Goal: Task Accomplishment & Management: Use online tool/utility

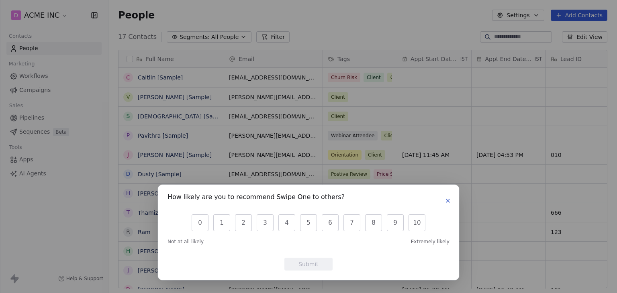
scroll to position [251, 502]
click at [449, 202] on icon "button" at bounding box center [447, 200] width 3 height 3
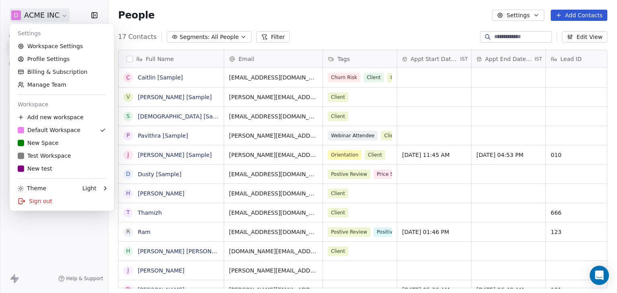
click at [29, 16] on html "D ACME INC Contacts People Marketing Workflows Campaigns Sales Pipelines Sequen…" at bounding box center [308, 146] width 617 height 293
click at [47, 44] on link "Workspace Settings" at bounding box center [62, 46] width 98 height 13
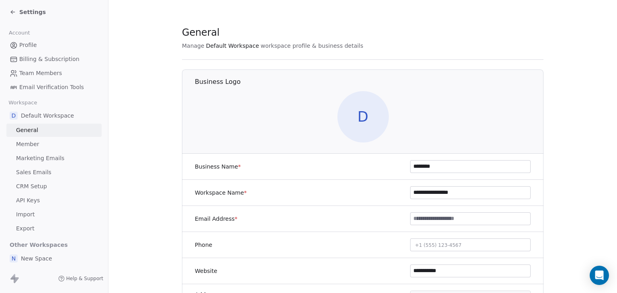
click at [45, 172] on span "Sales Emails" at bounding box center [33, 172] width 35 height 8
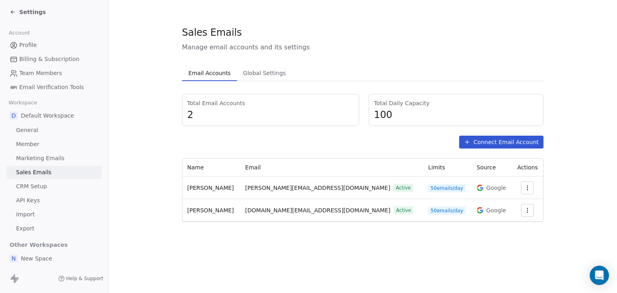
click at [527, 192] on button "button" at bounding box center [527, 188] width 13 height 13
click at [513, 218] on span "Delete" at bounding box center [510, 218] width 18 height 8
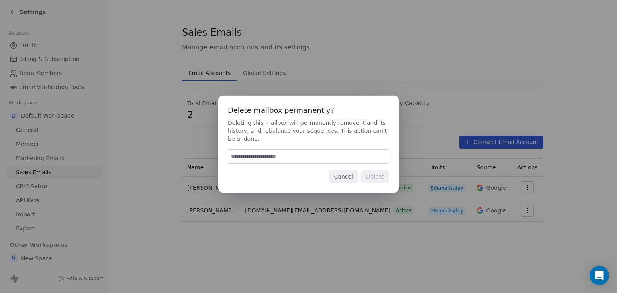
click at [301, 158] on input at bounding box center [308, 157] width 161 height 14
type input "******"
click at [386, 175] on button "Delete" at bounding box center [375, 176] width 28 height 13
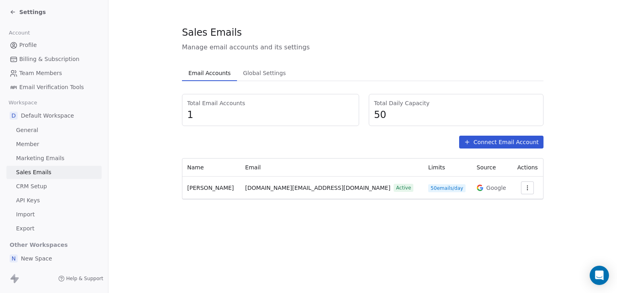
click at [488, 145] on button "Connect Email Account" at bounding box center [501, 142] width 84 height 13
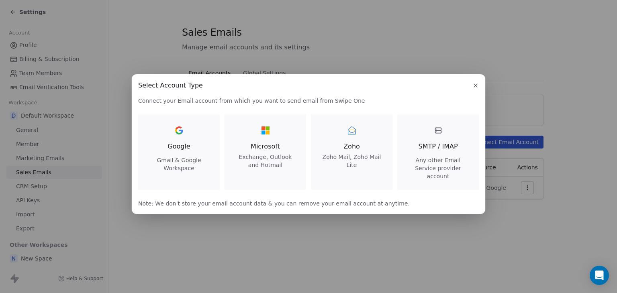
click at [173, 150] on span "Google" at bounding box center [178, 147] width 22 height 10
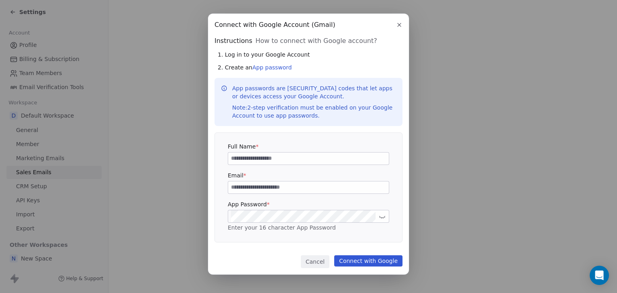
click at [293, 157] on input at bounding box center [308, 159] width 161 height 12
click at [278, 191] on input at bounding box center [308, 188] width 161 height 12
paste input "**********"
type input "**********"
click at [386, 217] on button at bounding box center [382, 217] width 10 height 10
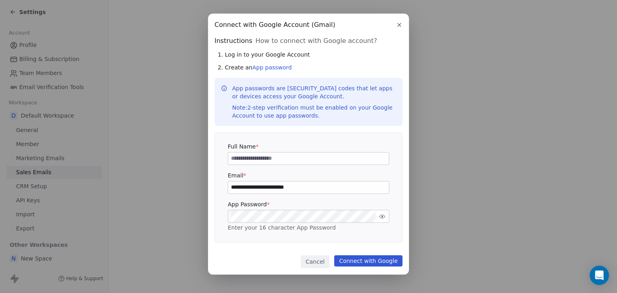
click at [381, 214] on icon at bounding box center [382, 217] width 6 height 6
click at [256, 154] on input at bounding box center [308, 159] width 161 height 12
type input "******"
click at [333, 138] on div "**********" at bounding box center [308, 187] width 187 height 109
click at [389, 262] on button "Connect with Google" at bounding box center [368, 260] width 68 height 11
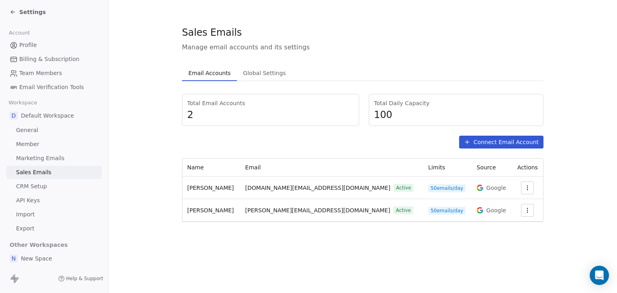
click at [18, 8] on div "Settings" at bounding box center [28, 12] width 36 height 8
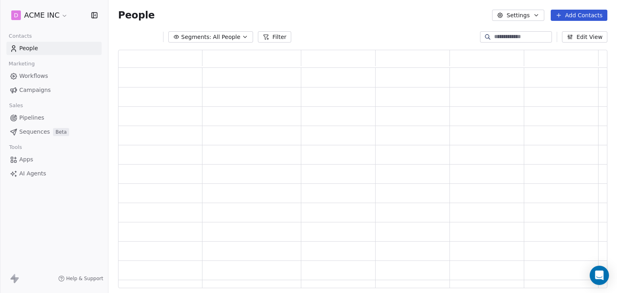
scroll to position [232, 483]
click at [34, 163] on link "Apps" at bounding box center [53, 159] width 95 height 13
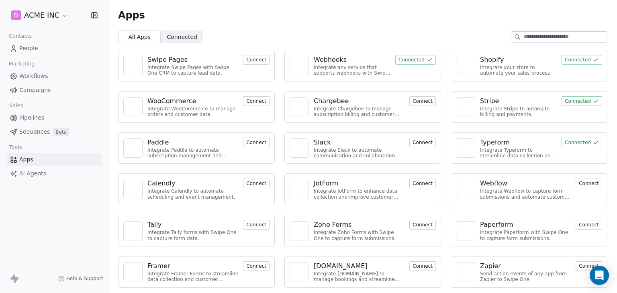
click at [180, 96] on div "WooCommerce" at bounding box center [171, 101] width 49 height 10
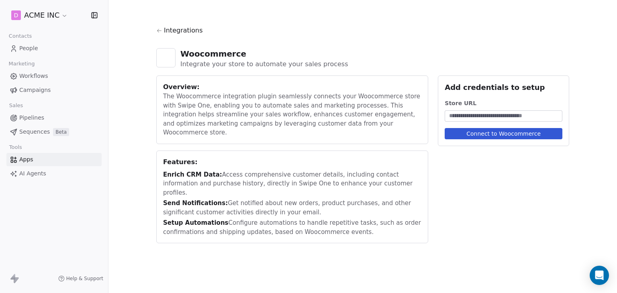
click at [480, 113] on input at bounding box center [503, 116] width 114 height 8
paste input "**********"
type input "**********"
click at [509, 135] on button "Connect to Woocommerce" at bounding box center [504, 133] width 118 height 11
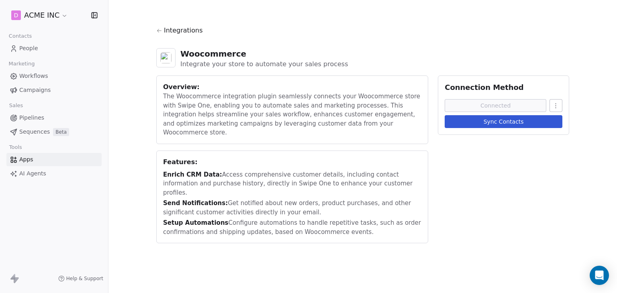
click at [487, 125] on button "Sync Contacts" at bounding box center [504, 121] width 118 height 13
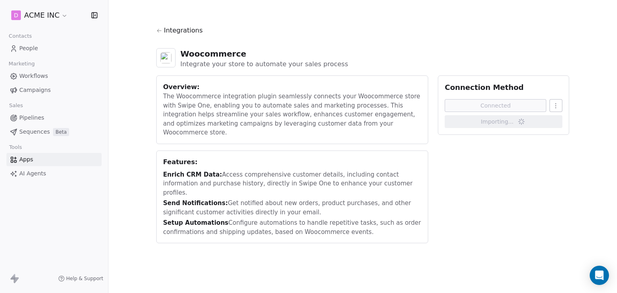
click at [473, 191] on div "Overview: The Woocommerce integration plugin seamlessly connects your Woocommer…" at bounding box center [362, 160] width 413 height 168
click at [476, 174] on div "Overview: The Woocommerce integration plugin seamlessly connects your Woocommer…" at bounding box center [362, 160] width 413 height 168
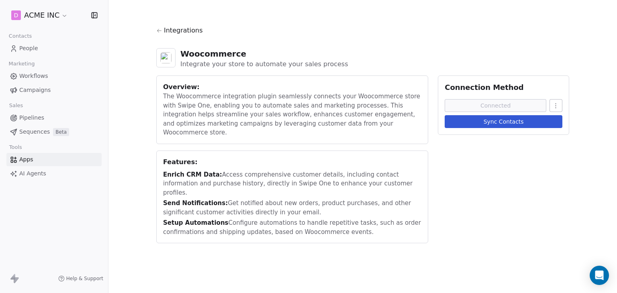
click at [24, 41] on span "Contacts" at bounding box center [20, 36] width 30 height 12
click at [24, 45] on span "People" at bounding box center [28, 48] width 19 height 8
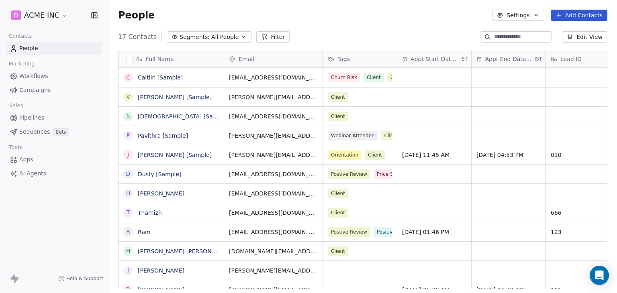
scroll to position [251, 502]
